Goal: Obtain resource: Obtain resource

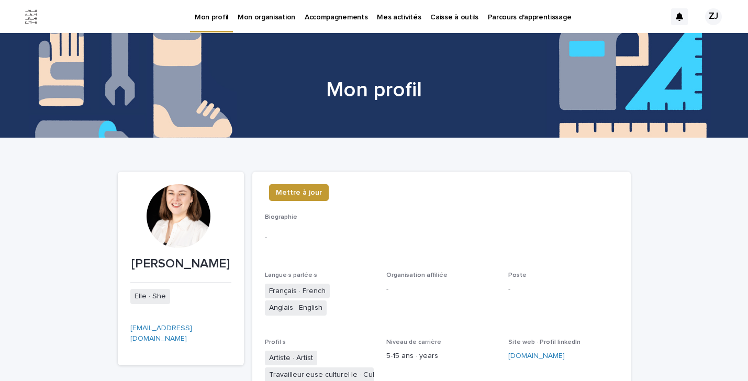
click at [440, 15] on p "Caisse à outils" at bounding box center [454, 11] width 48 height 22
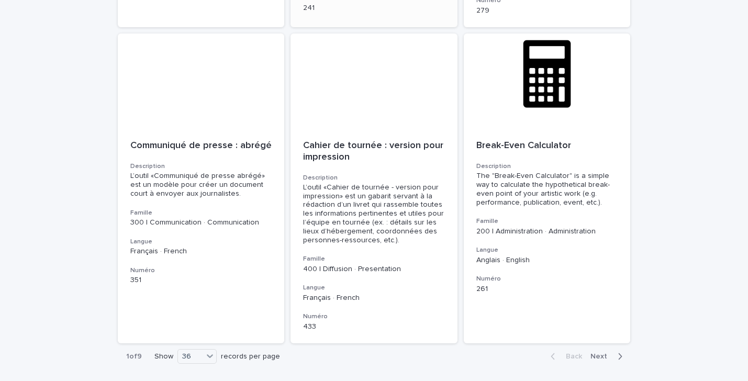
scroll to position [3672, 0]
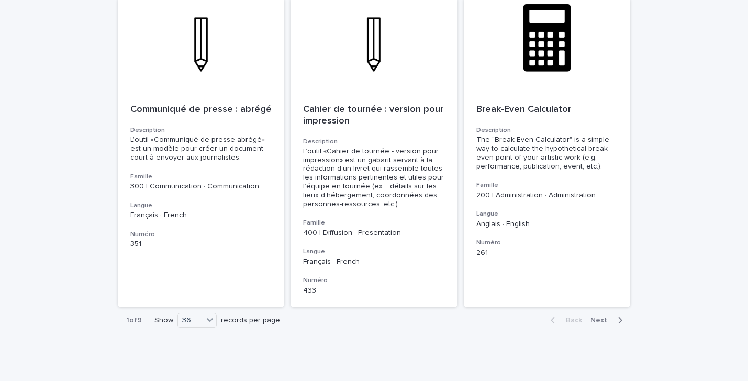
click at [610, 317] on span "Next" at bounding box center [601, 320] width 23 height 7
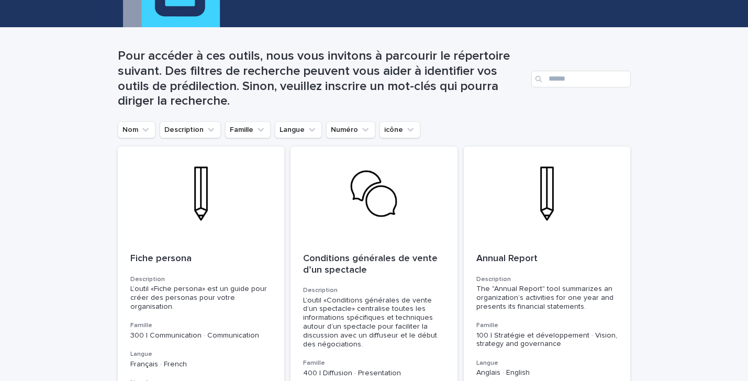
scroll to position [111, 0]
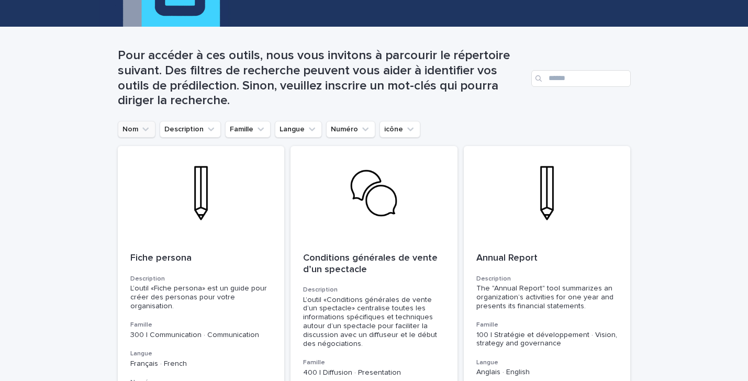
click at [142, 132] on icon "Nom" at bounding box center [145, 129] width 10 height 10
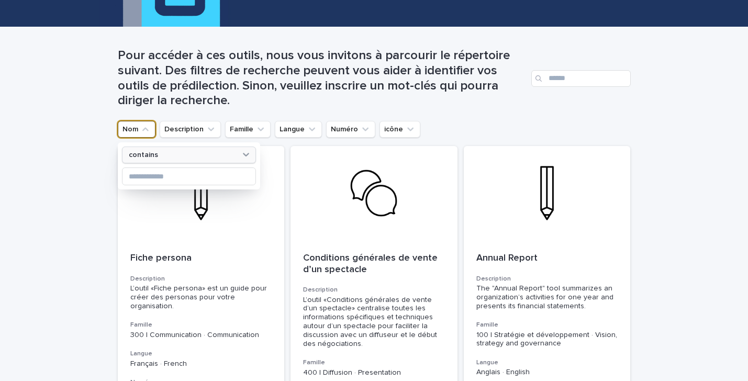
click at [156, 151] on div "contains" at bounding box center [183, 155] width 116 height 11
click at [153, 176] on input at bounding box center [188, 176] width 133 height 17
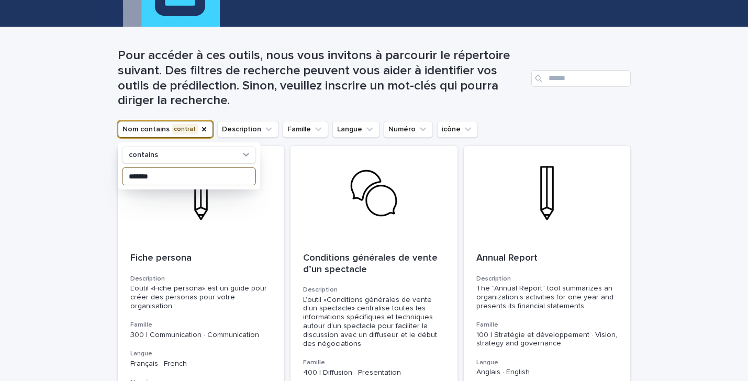
type input "*******"
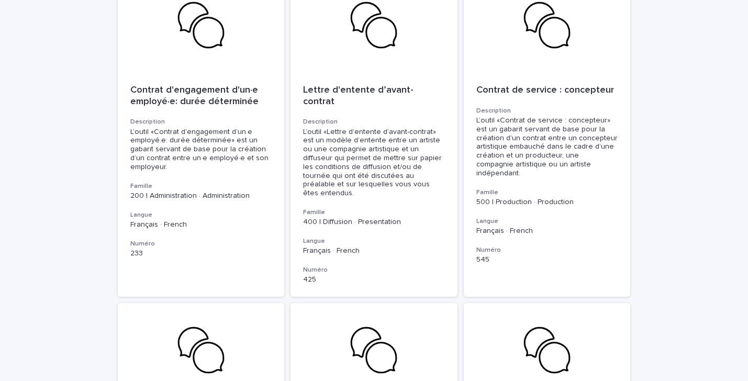
scroll to position [871, 0]
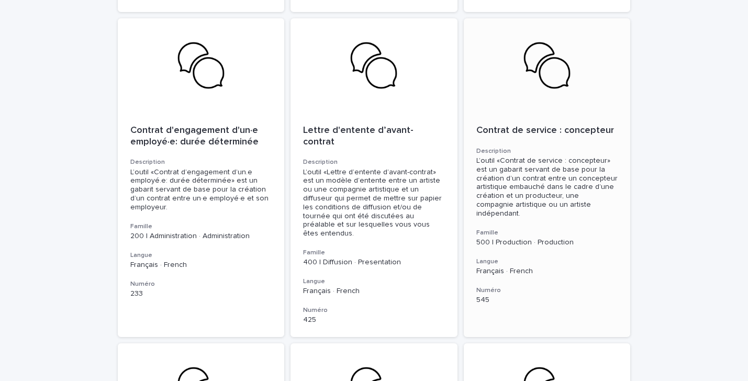
click at [535, 201] on div "L’outil «Contrat de service : concepteur» est un gabarit servant de base pour l…" at bounding box center [547, 187] width 142 height 62
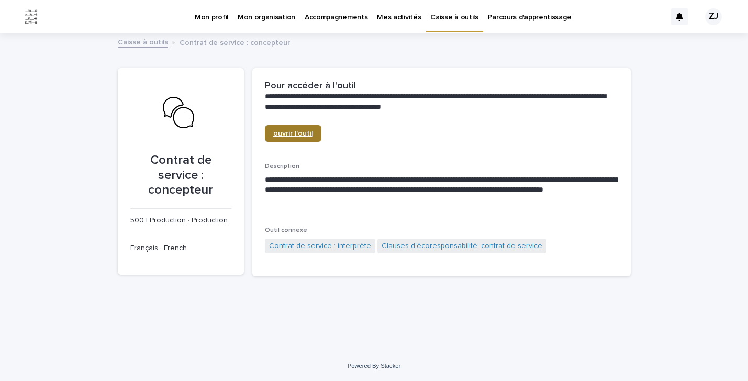
click at [294, 132] on span "ouvrir l'outil" at bounding box center [293, 133] width 40 height 7
